Goal: Ask a question

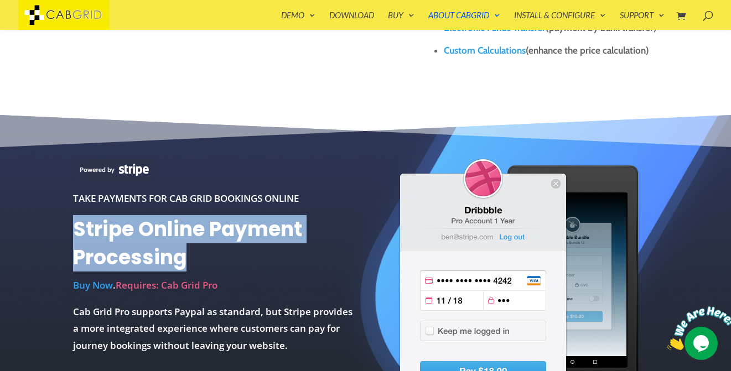
drag, startPoint x: 74, startPoint y: 231, endPoint x: 272, endPoint y: 248, distance: 198.8
click at [272, 248] on h1 "Stripe Online Payment Processing" at bounding box center [215, 246] width 284 height 61
copy h1 "Stripe Online Payment Processing"
click at [339, 267] on h1 "Stripe Online Payment Processing" at bounding box center [215, 246] width 284 height 61
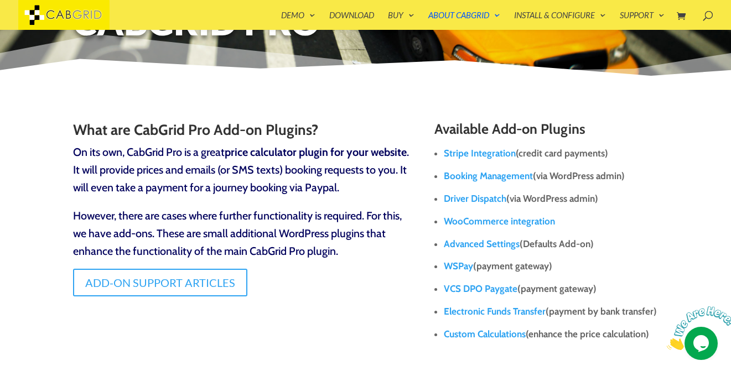
scroll to position [111, 0]
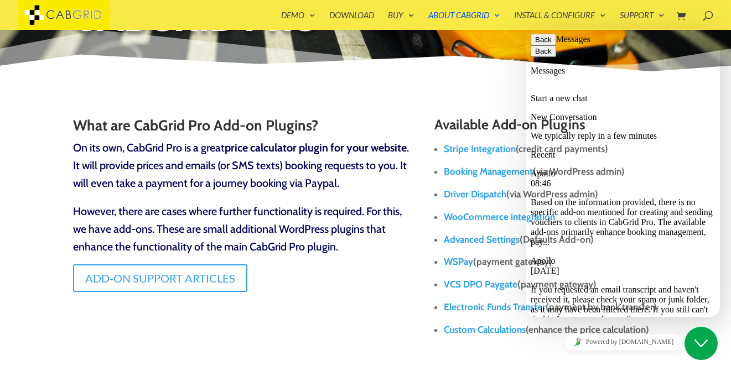
scroll to position [50, 0]
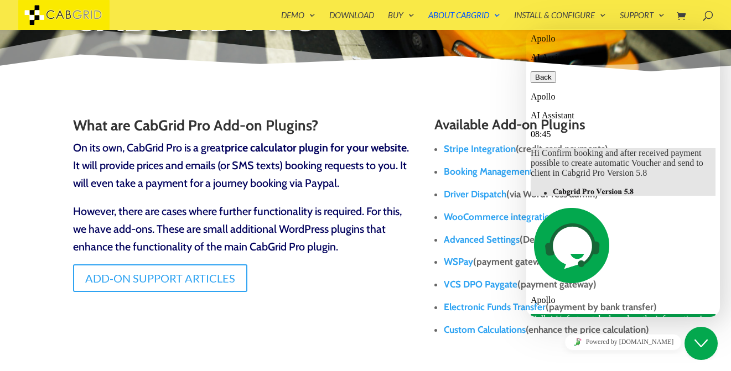
scroll to position [411, 0]
drag, startPoint x: 582, startPoint y: 141, endPoint x: 683, endPoint y: 155, distance: 101.7
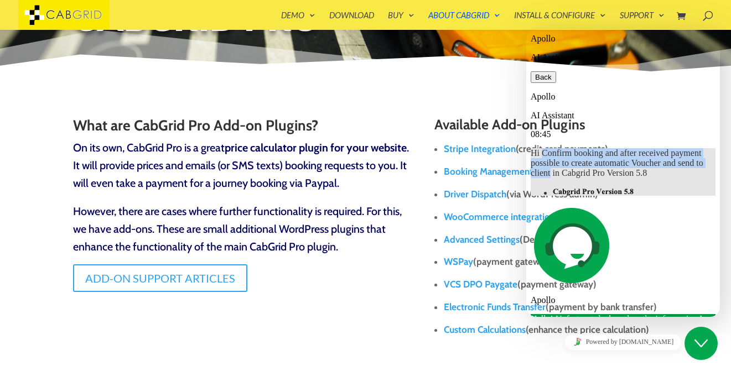
drag, startPoint x: 591, startPoint y: 95, endPoint x: 628, endPoint y: 127, distance: 49.4
click at [628, 148] on span "Hi Confirm booking and after received payment possible to create automatic Vouc…" at bounding box center [617, 162] width 173 height 29
copy span "Confirm booking and after received payment possible to create automatic Voucher…"
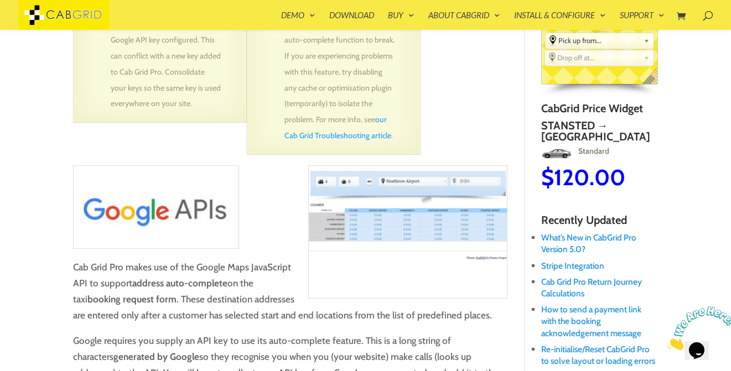
click at [700, 344] on img at bounding box center [701, 329] width 69 height 44
